Goal: Obtain resource: Obtain resource

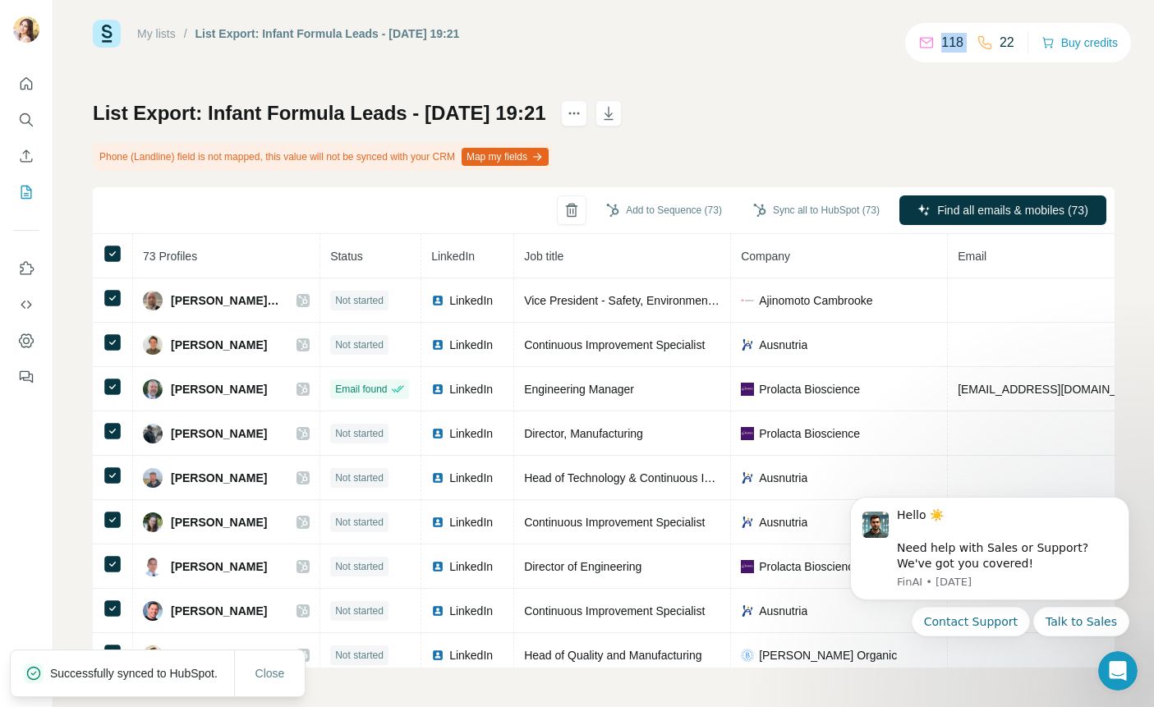
drag, startPoint x: 993, startPoint y: 46, endPoint x: 1020, endPoint y: 49, distance: 26.5
click at [1020, 49] on div "118 22 Buy credits" at bounding box center [1018, 42] width 226 height 39
click at [968, 113] on div "List Export: Infant Formula Leads - [DATE] 19:21 Phone (Landline) field is not …" at bounding box center [603, 383] width 1021 height 567
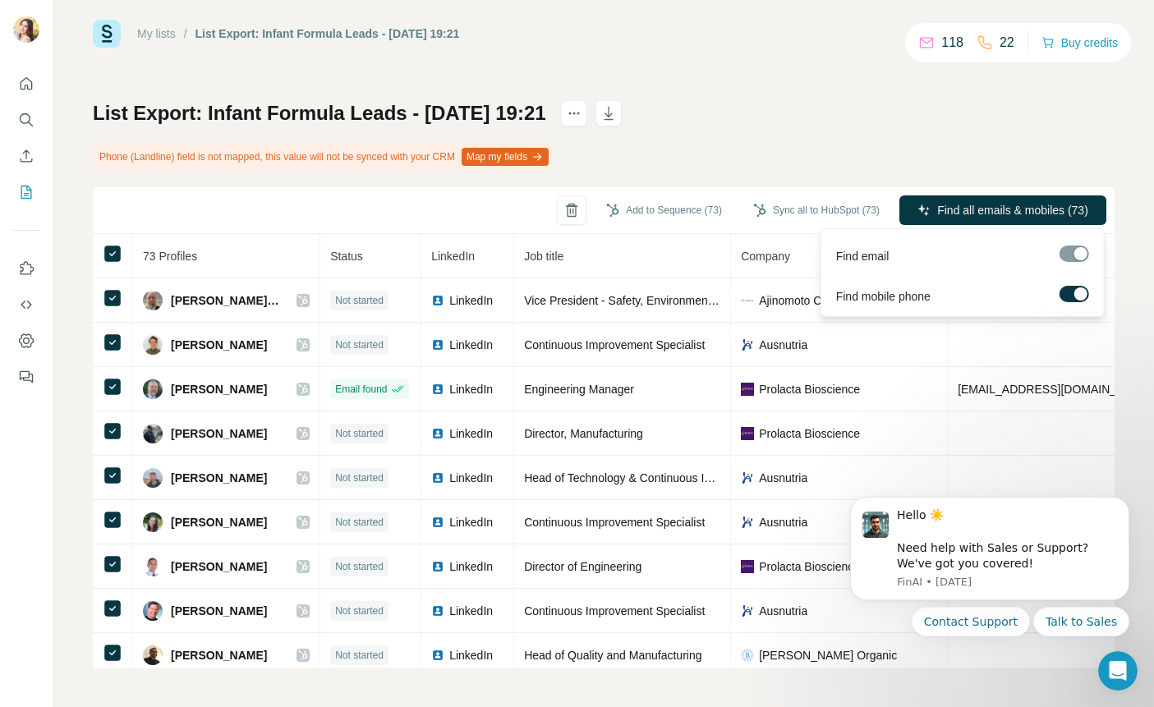
click at [1074, 255] on div at bounding box center [1074, 253] width 30 height 16
click at [1017, 213] on span "Find all emails & mobiles (73)" at bounding box center [1012, 210] width 151 height 16
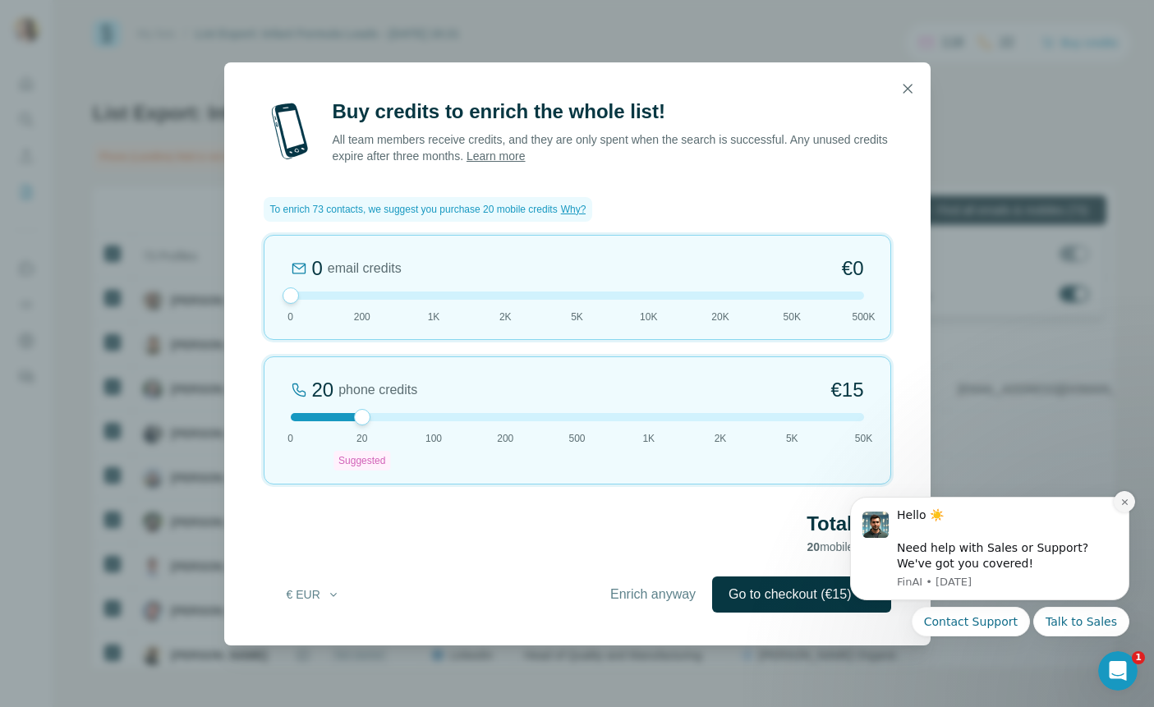
click at [1124, 505] on icon "Dismiss notification" at bounding box center [1124, 502] width 9 height 9
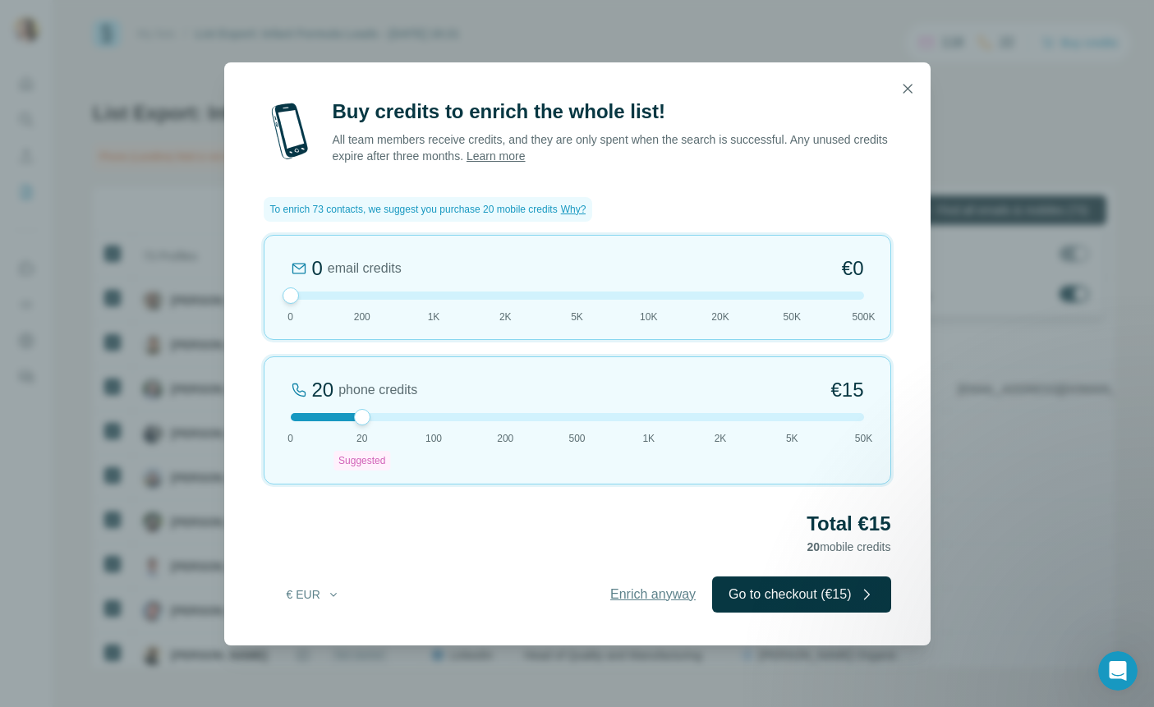
click at [634, 599] on span "Enrich anyway" at bounding box center [652, 595] width 85 height 20
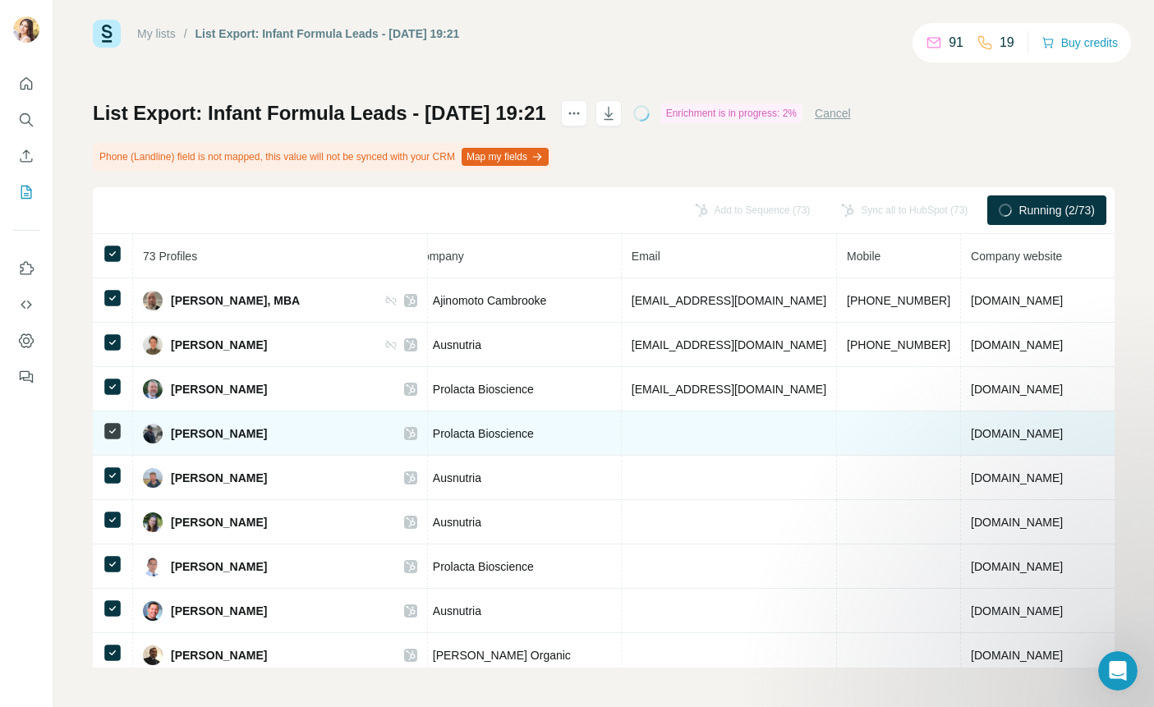
scroll to position [0, 449]
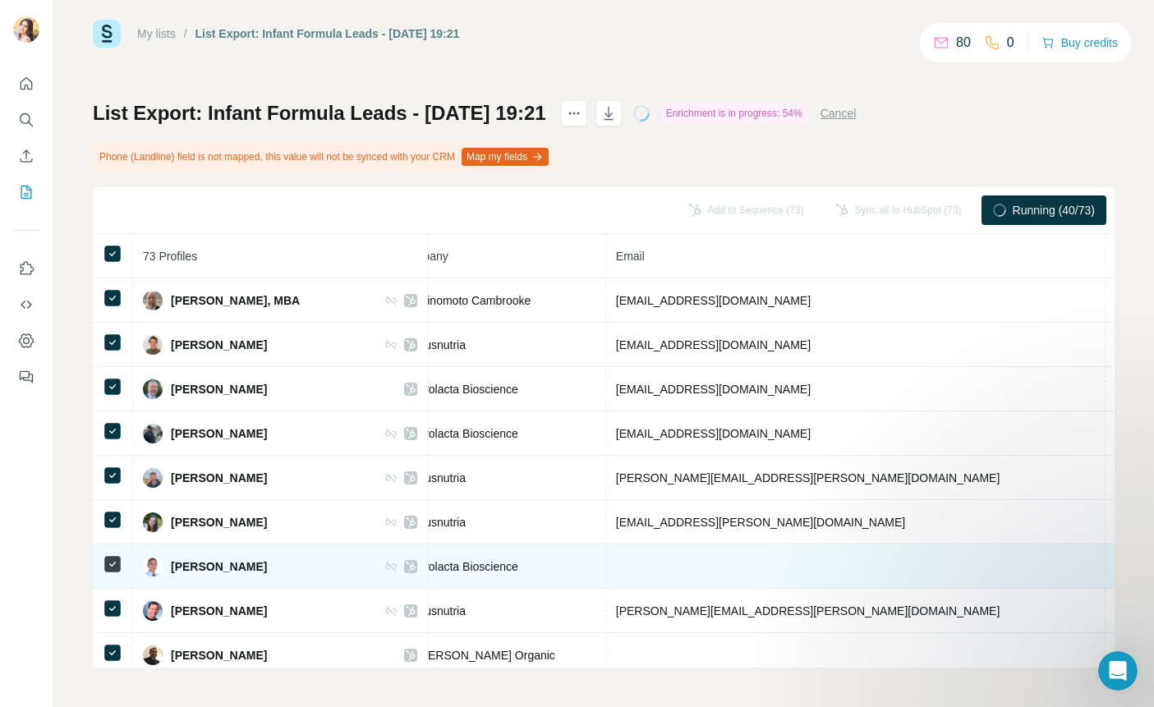
click at [195, 566] on span "[PERSON_NAME]" at bounding box center [219, 566] width 96 height 16
drag, startPoint x: 236, startPoint y: 566, endPoint x: 165, endPoint y: 564, distance: 70.6
click at [165, 564] on div "[PERSON_NAME]" at bounding box center [280, 567] width 274 height 20
copy div "[PERSON_NAME]"
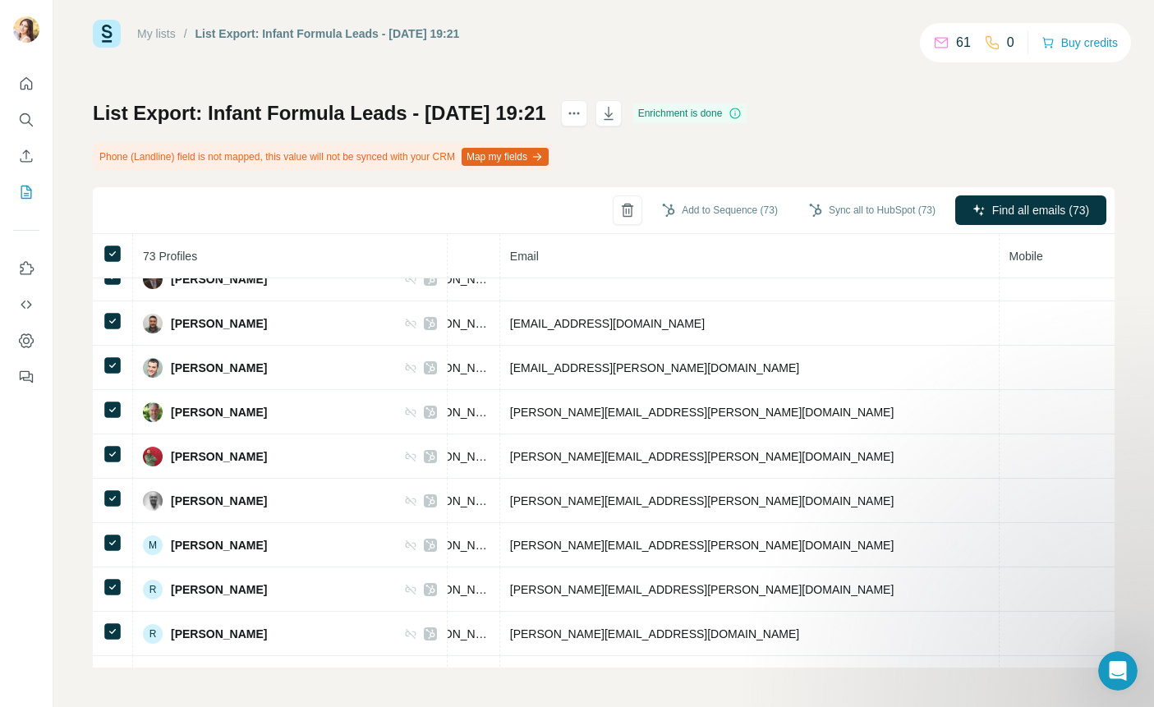
scroll to position [2847, 575]
